Goal: Understand process/instructions

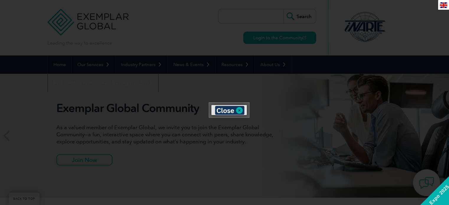
scroll to position [148, 0]
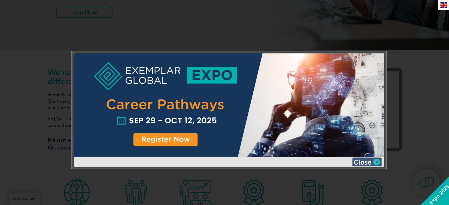
click at [367, 160] on img at bounding box center [367, 162] width 30 height 9
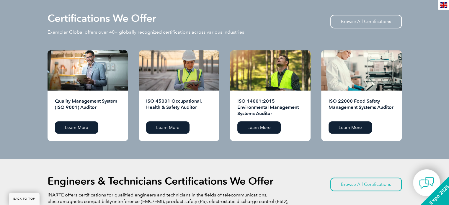
scroll to position [561, 0]
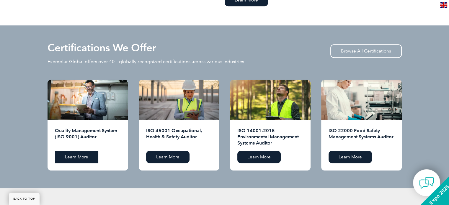
click at [87, 157] on link "Learn More" at bounding box center [76, 157] width 43 height 12
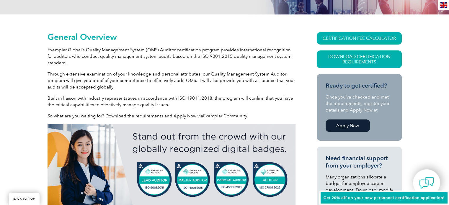
scroll to position [89, 0]
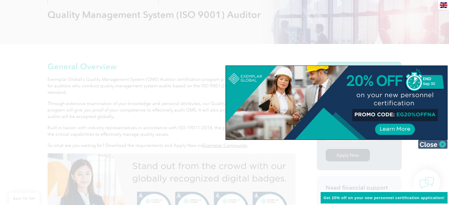
click at [437, 144] on img at bounding box center [433, 144] width 30 height 9
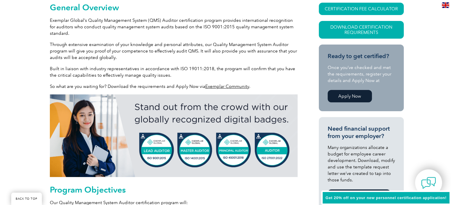
scroll to position [118, 0]
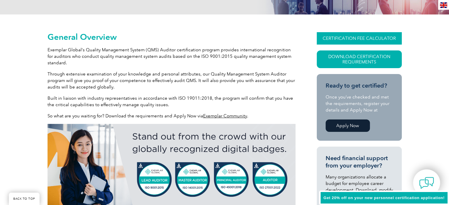
click at [353, 36] on link "CERTIFICATION FEE CALCULATOR" at bounding box center [359, 38] width 85 height 12
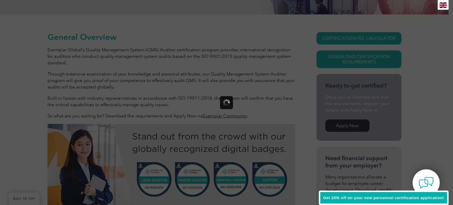
scroll to position [0, 0]
